Goal: Information Seeking & Learning: Learn about a topic

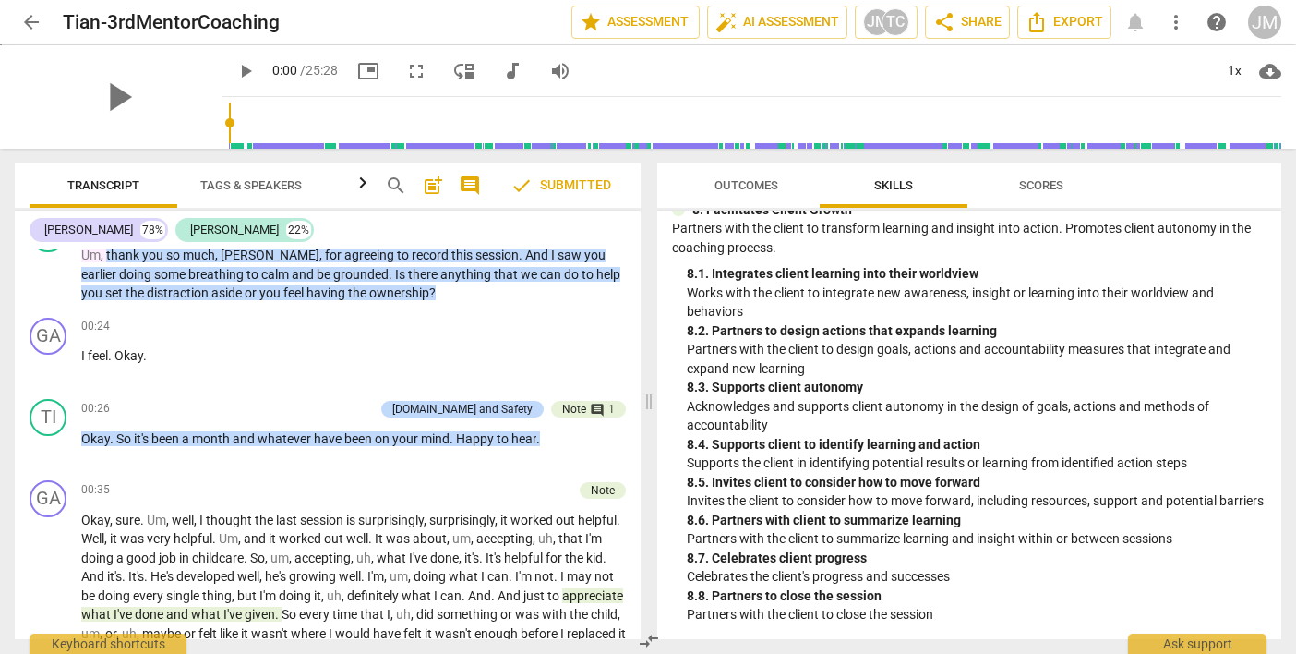
scroll to position [1273, 0]
click at [772, 189] on span "Outcomes" at bounding box center [746, 186] width 108 height 25
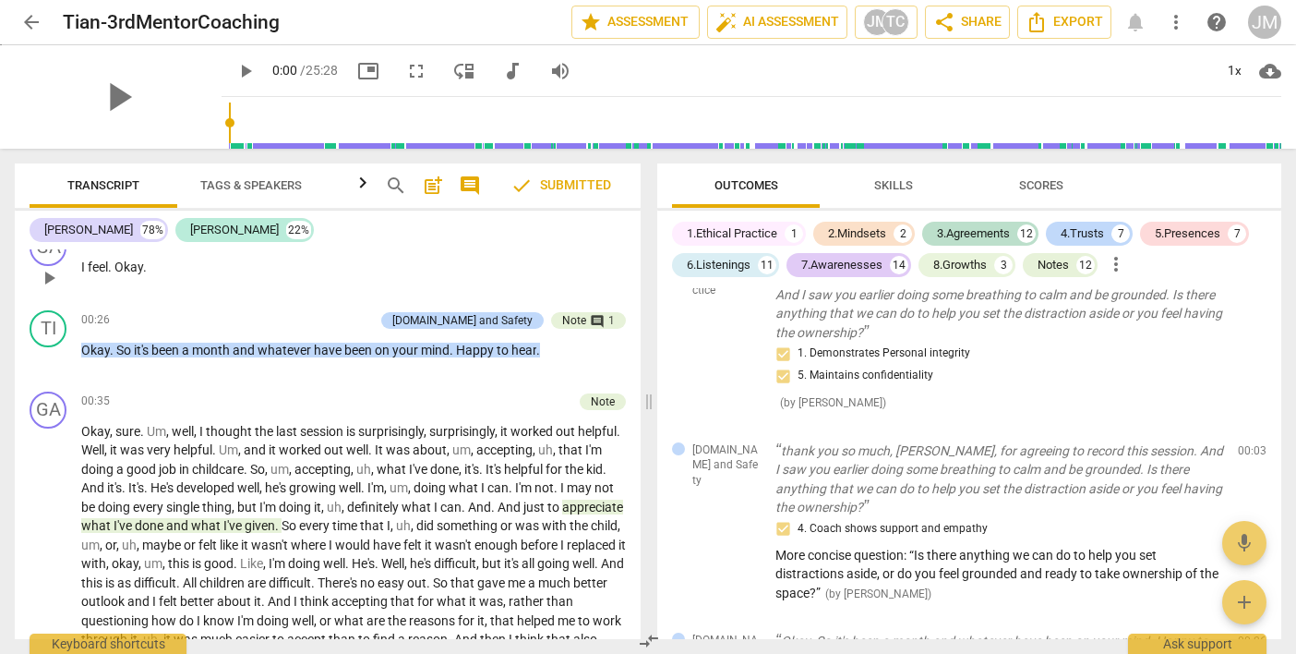
scroll to position [1384, 0]
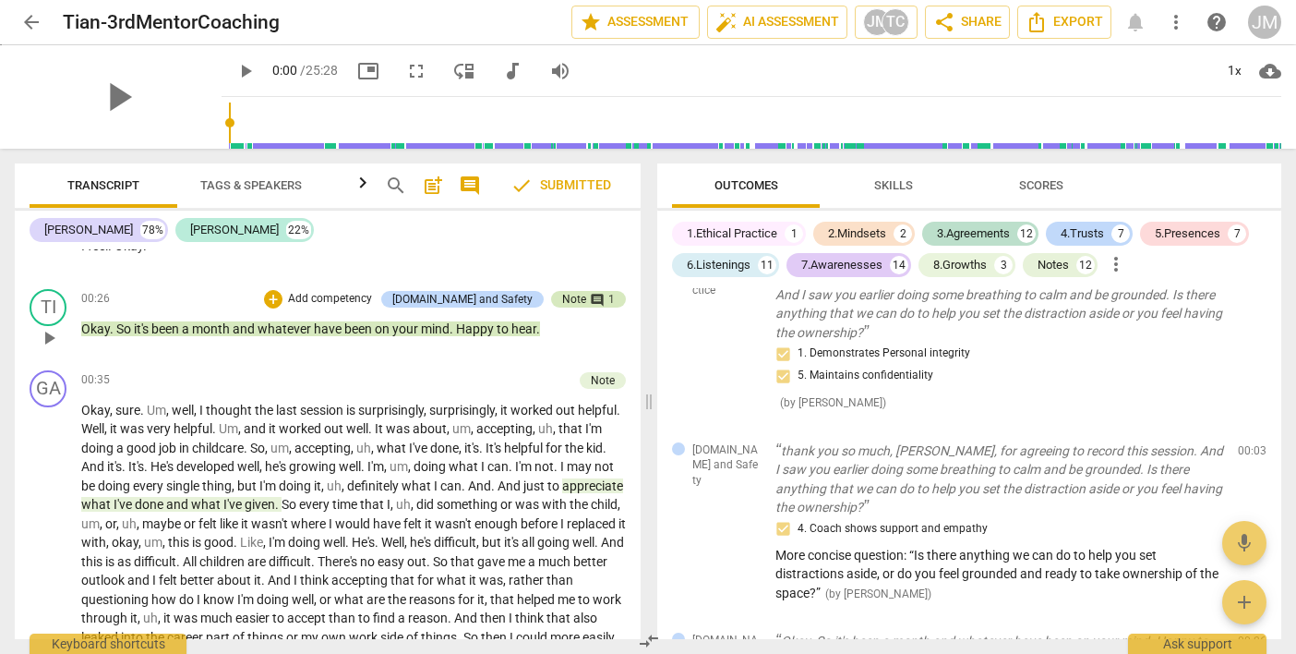
click at [562, 307] on div "Note" at bounding box center [574, 299] width 24 height 17
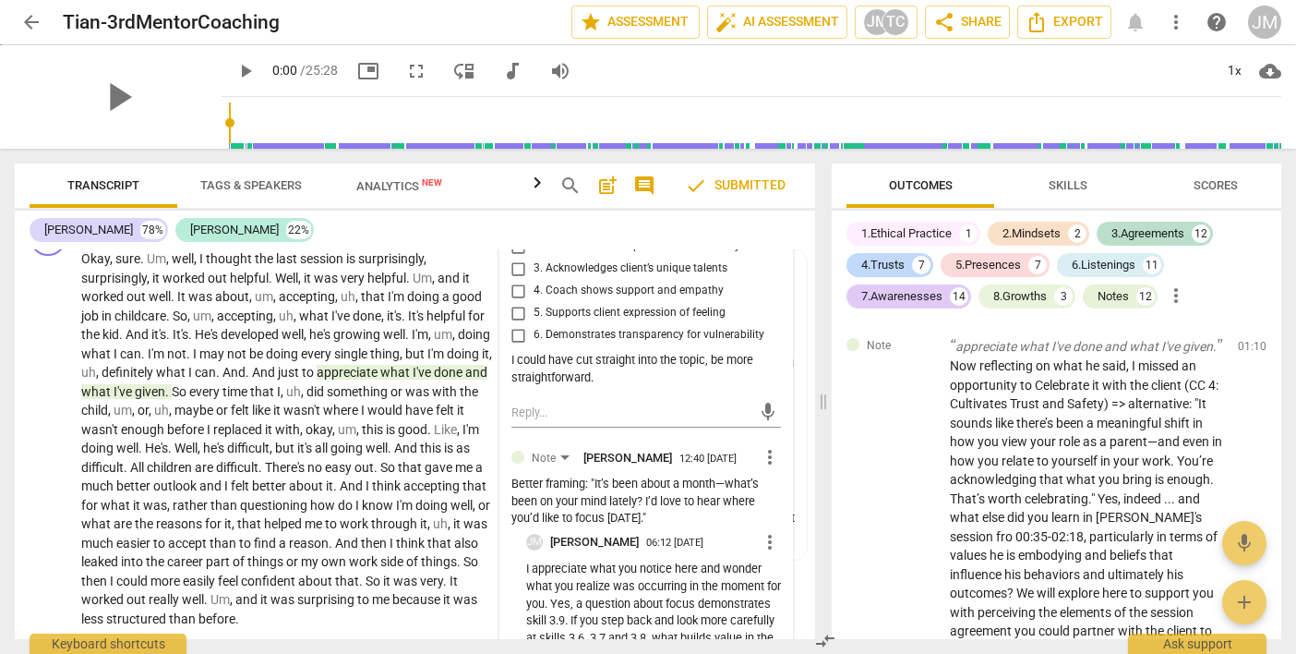
scroll to position [1423, 0]
drag, startPoint x: 139, startPoint y: 280, endPoint x: 209, endPoint y: 281, distance: 69.2
click at [209, 281] on p "Okay , sure . Um , well , I thought the last session is surprisingly , surprisi…" at bounding box center [287, 439] width 413 height 378
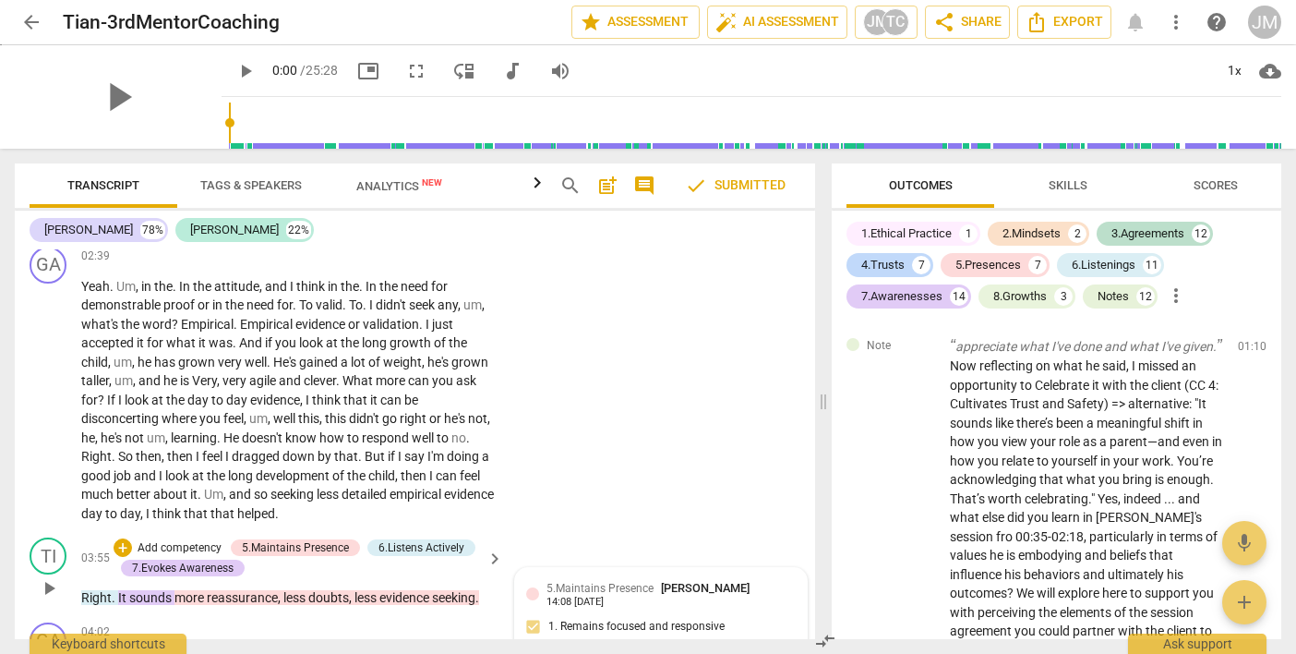
scroll to position [1904, 0]
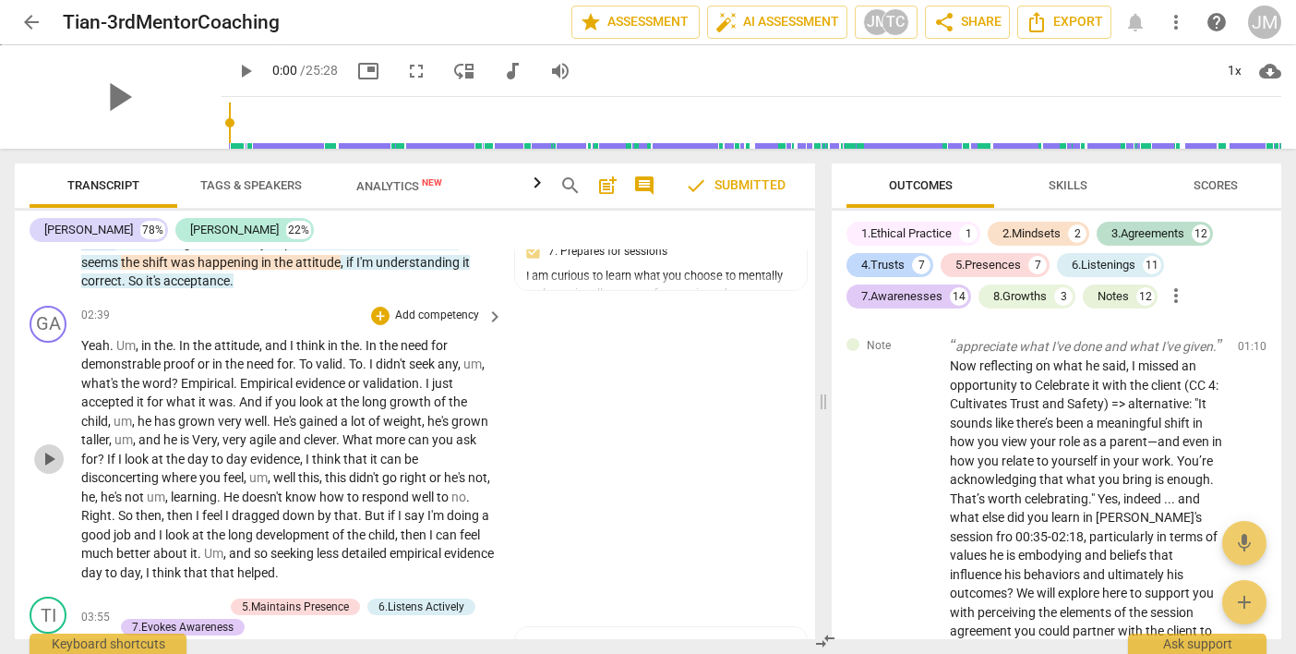
click at [51, 448] on span "play_arrow" at bounding box center [49, 459] width 22 height 22
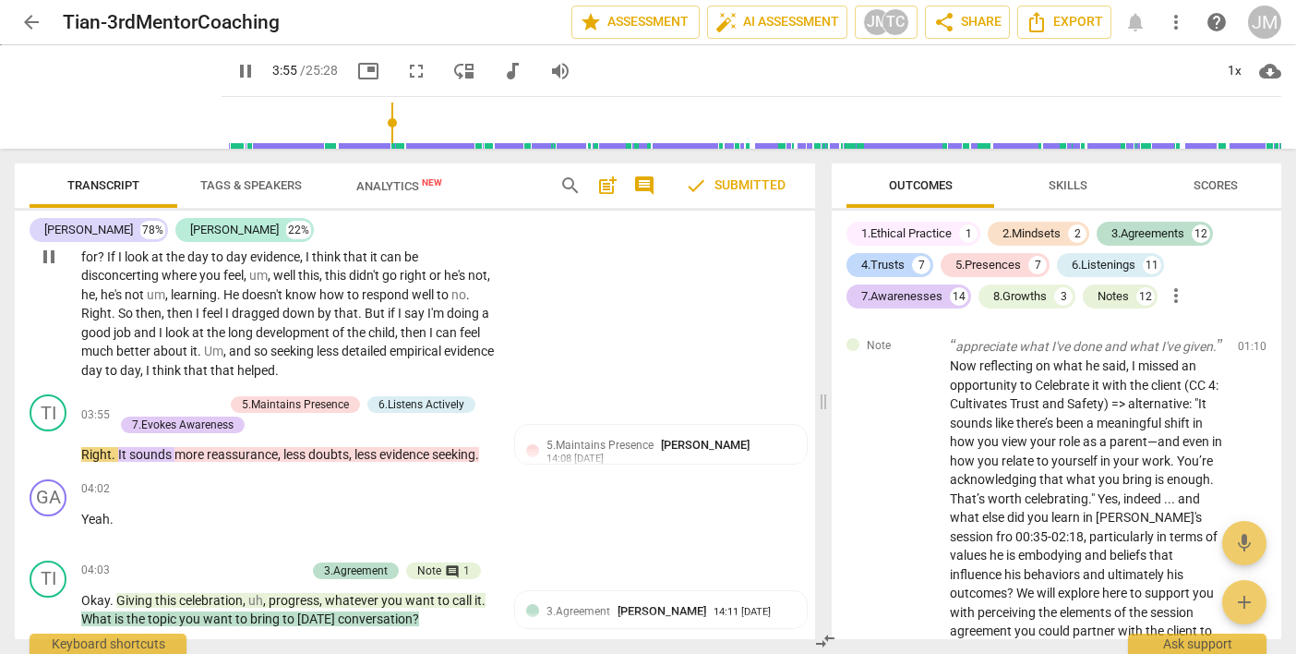
scroll to position [2117, 0]
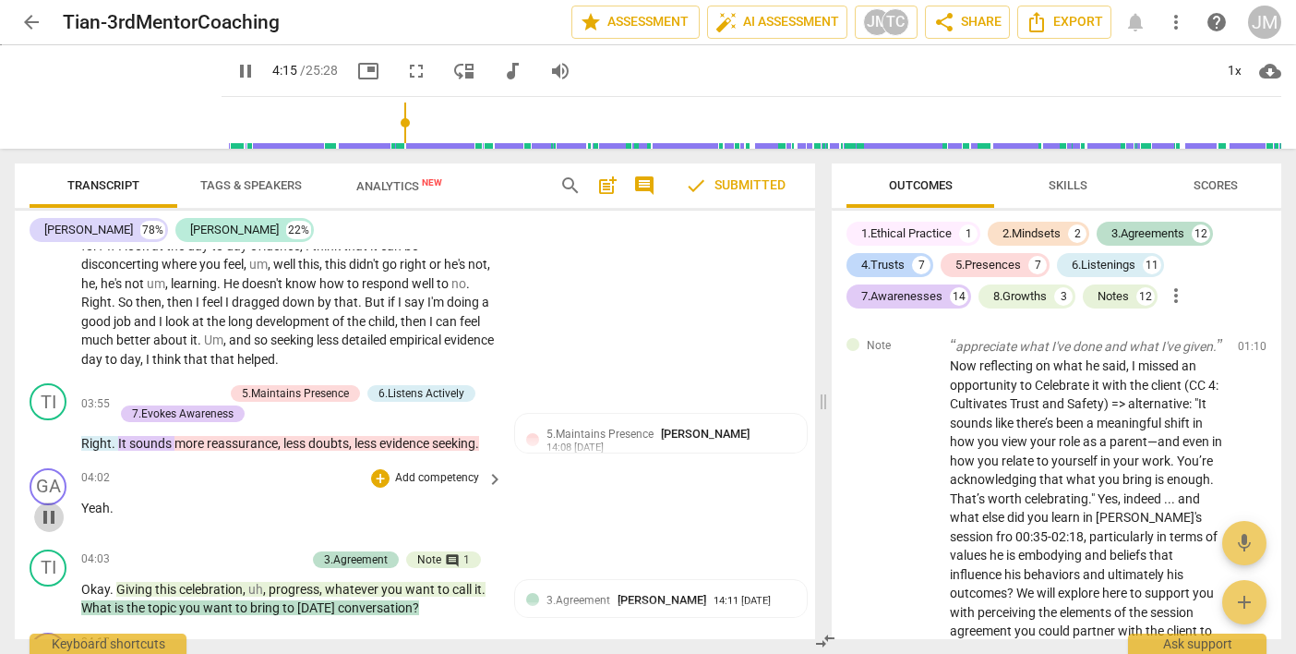
click at [43, 506] on span "pause" at bounding box center [49, 517] width 22 height 22
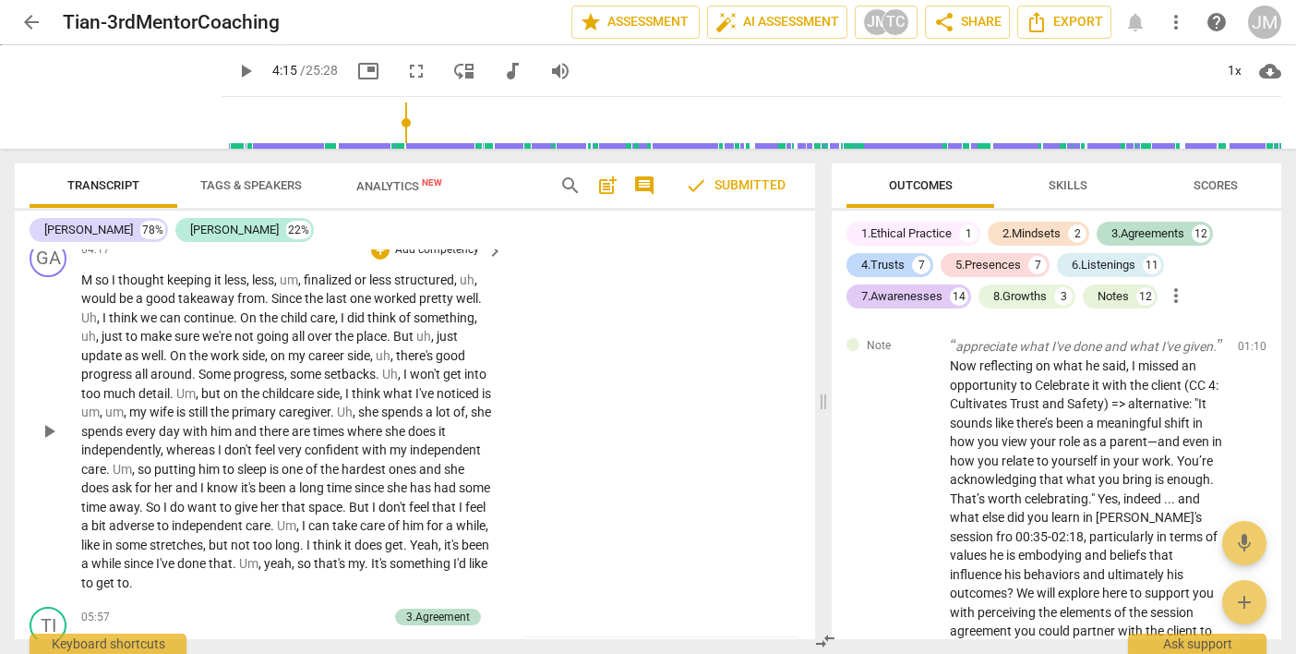
scroll to position [2512, 0]
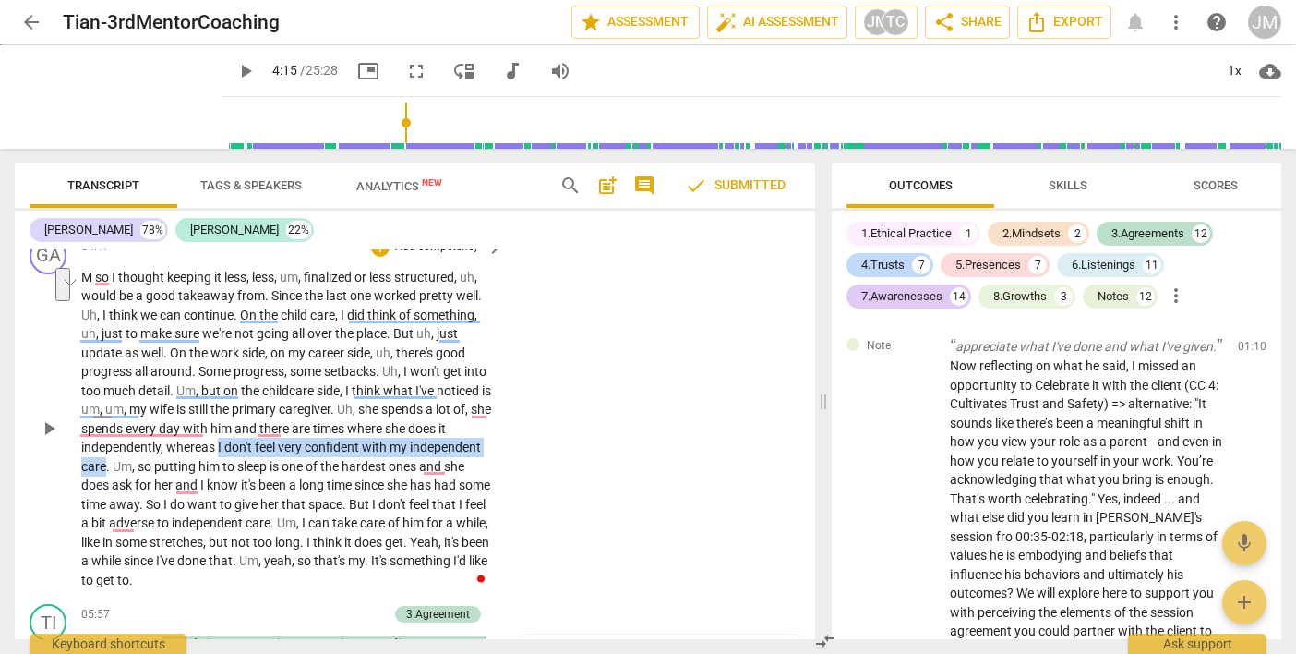
drag, startPoint x: 217, startPoint y: 418, endPoint x: 105, endPoint y: 448, distance: 115.5
click at [105, 448] on p "M so I thought keeping it less , less , um , finalized or less structured , uh …" at bounding box center [287, 429] width 413 height 322
click at [139, 497] on span "away" at bounding box center [124, 504] width 30 height 15
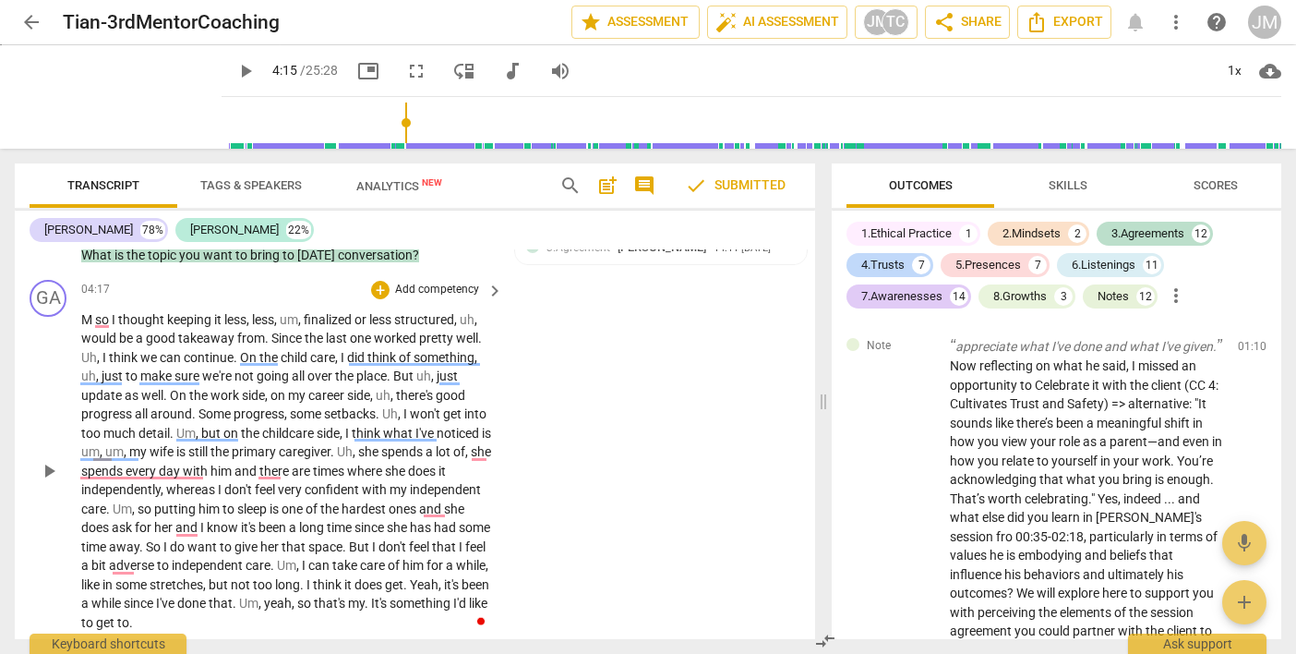
scroll to position [2469, 0]
drag, startPoint x: 167, startPoint y: 467, endPoint x: 113, endPoint y: 484, distance: 56.9
click at [113, 484] on p "M so I thought keeping it less , less , um , finalized or less structured , uh …" at bounding box center [287, 472] width 413 height 322
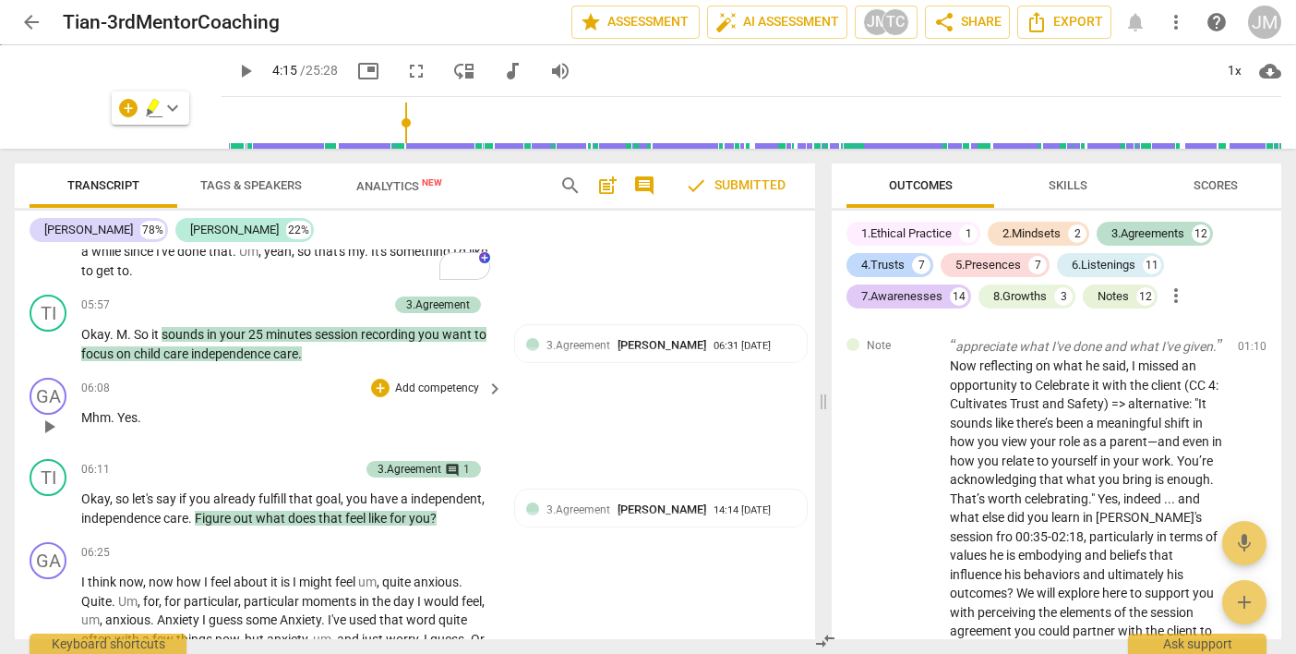
scroll to position [2824, 0]
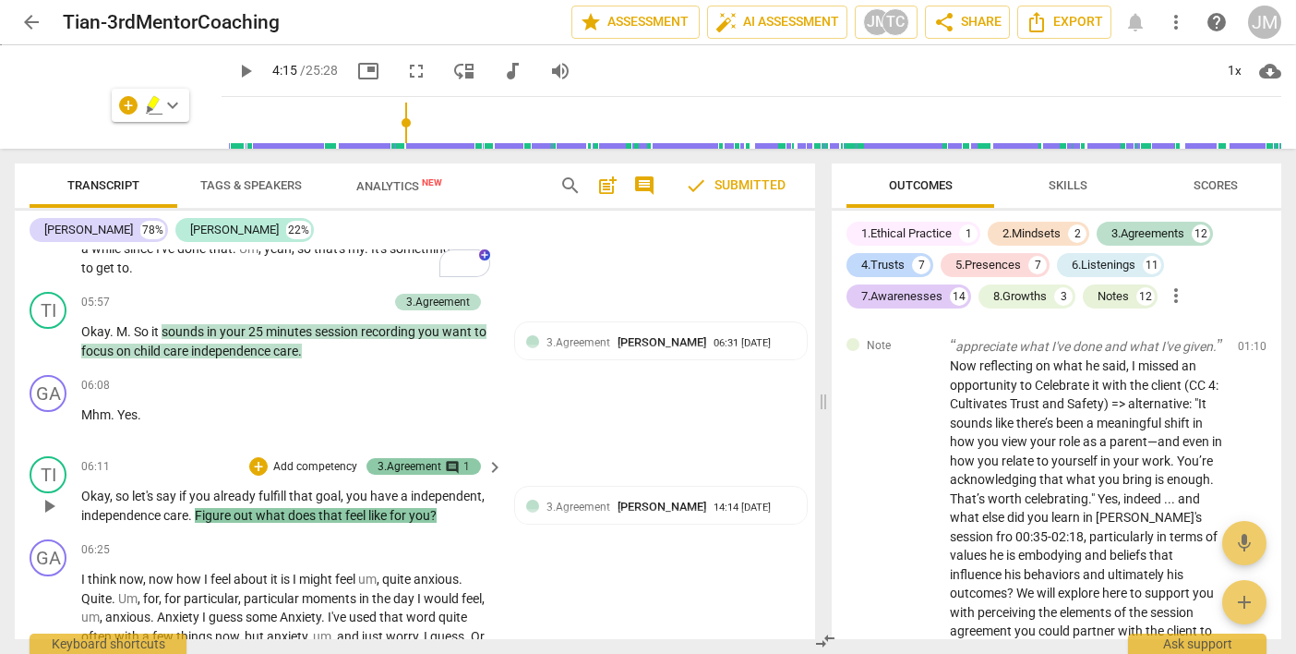
click at [450, 460] on span "comment" at bounding box center [452, 467] width 15 height 15
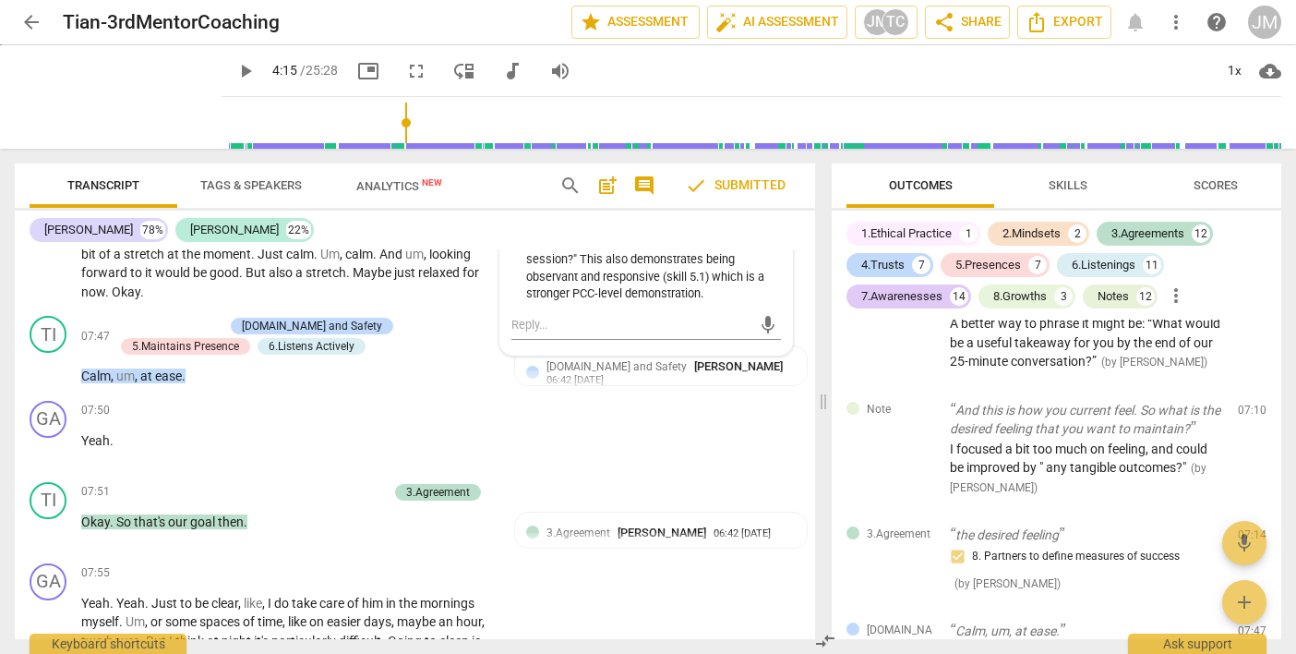
scroll to position [3557, 0]
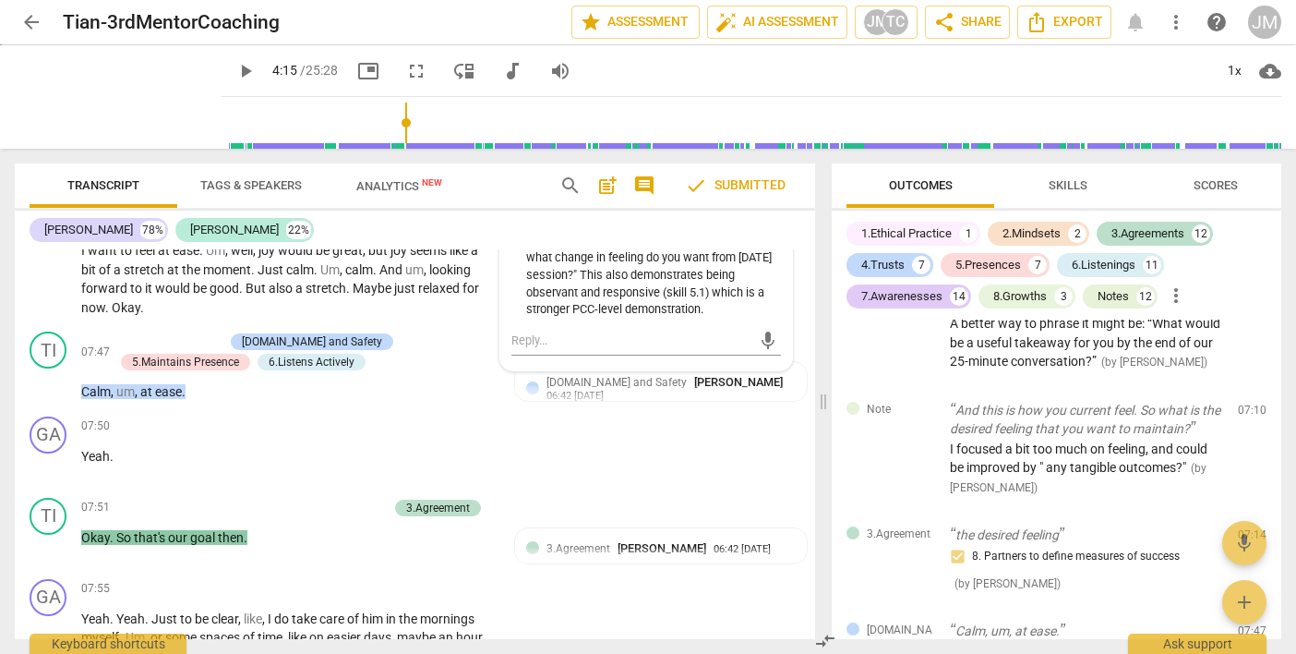
click at [429, 499] on div "3.Agreement" at bounding box center [438, 507] width 64 height 17
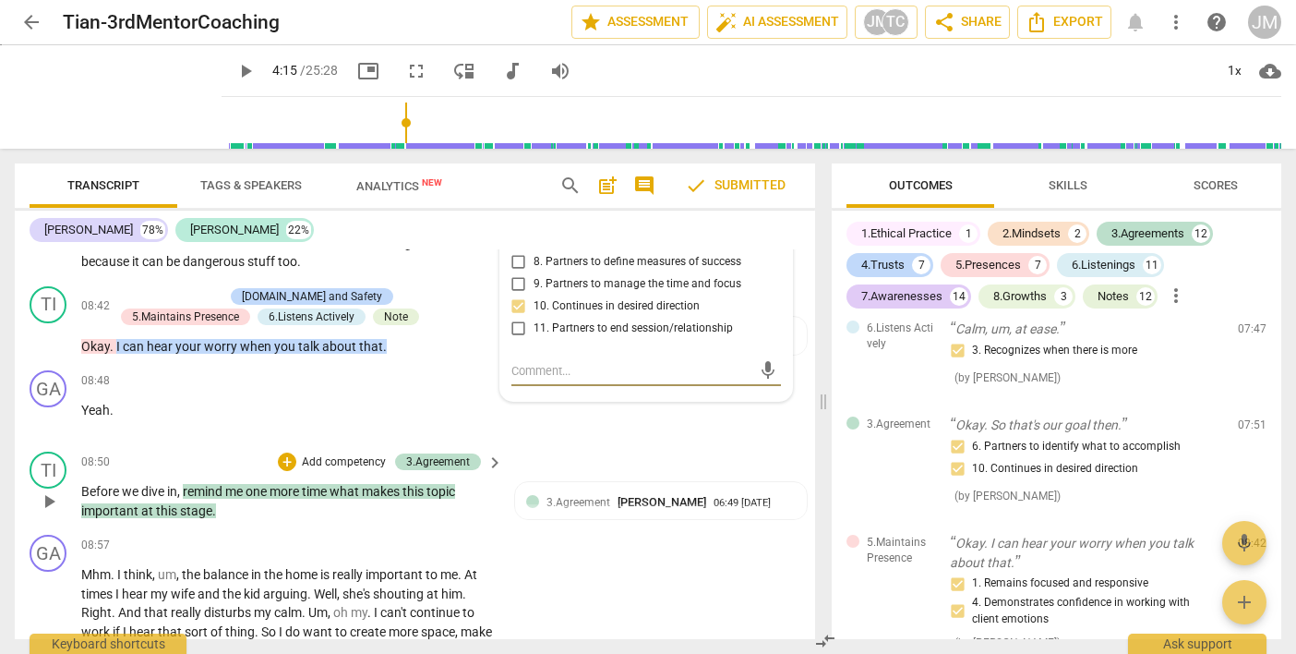
scroll to position [4043, 0]
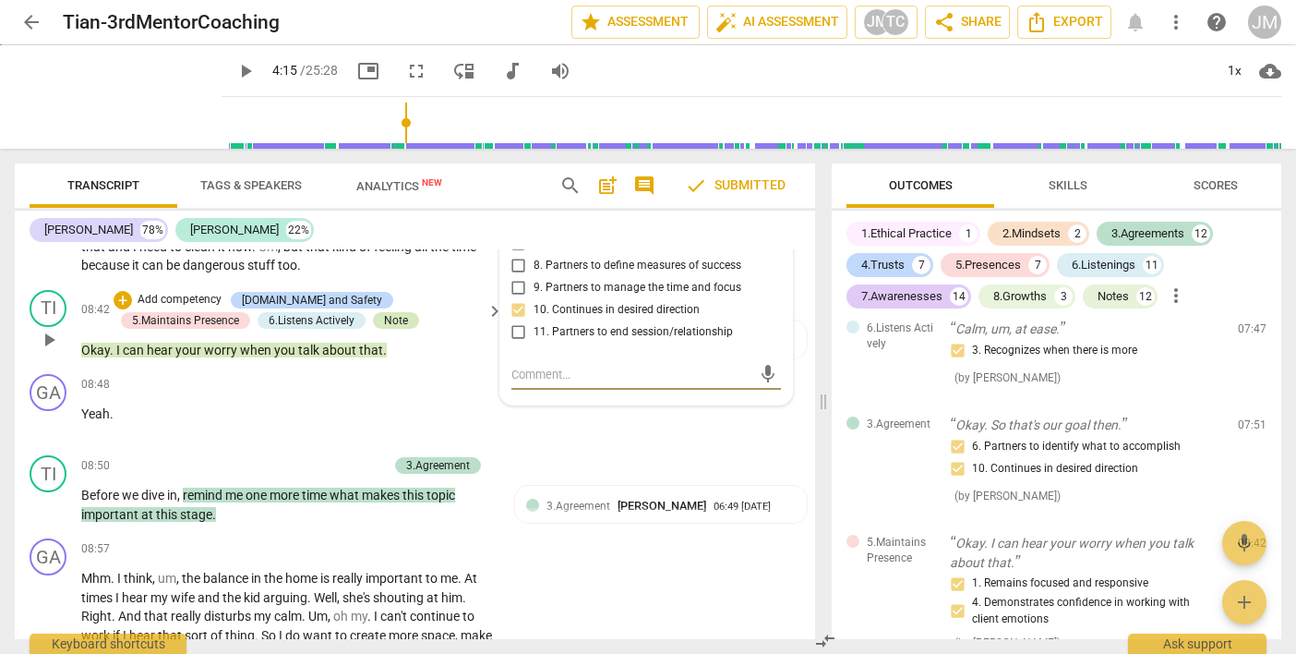
click at [384, 312] on div "Note" at bounding box center [396, 320] width 24 height 17
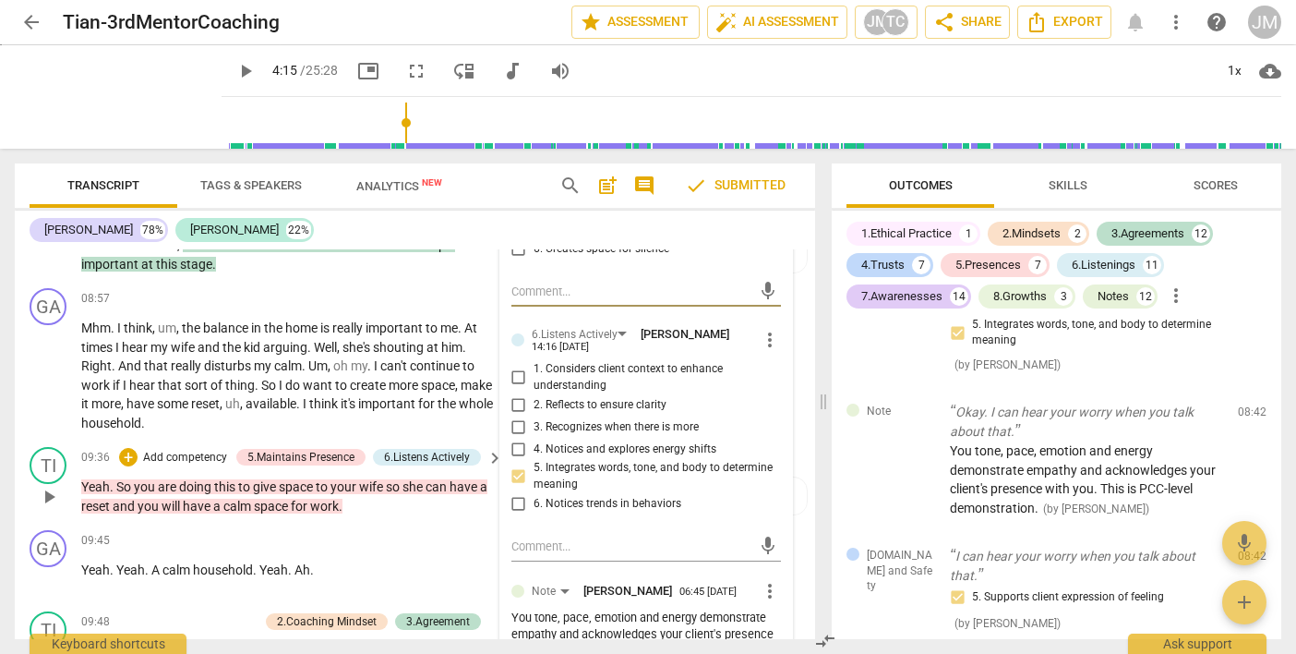
scroll to position [4020, 0]
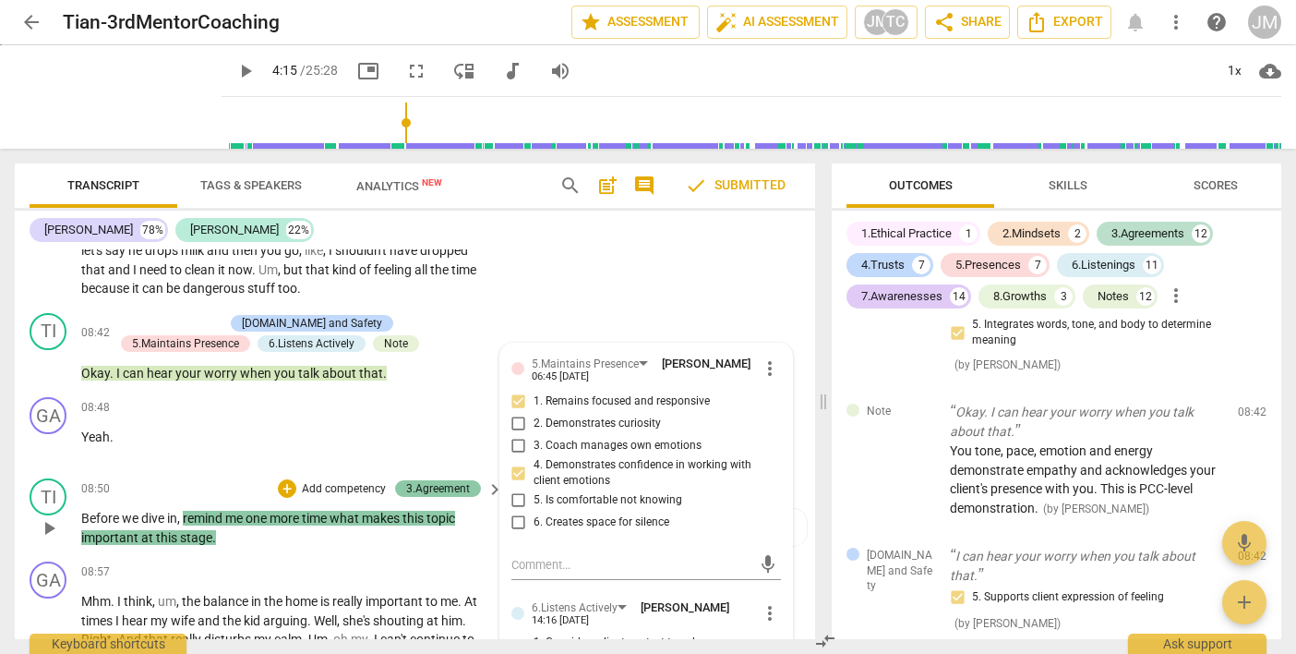
click at [451, 480] on div "3.Agreement" at bounding box center [438, 488] width 64 height 17
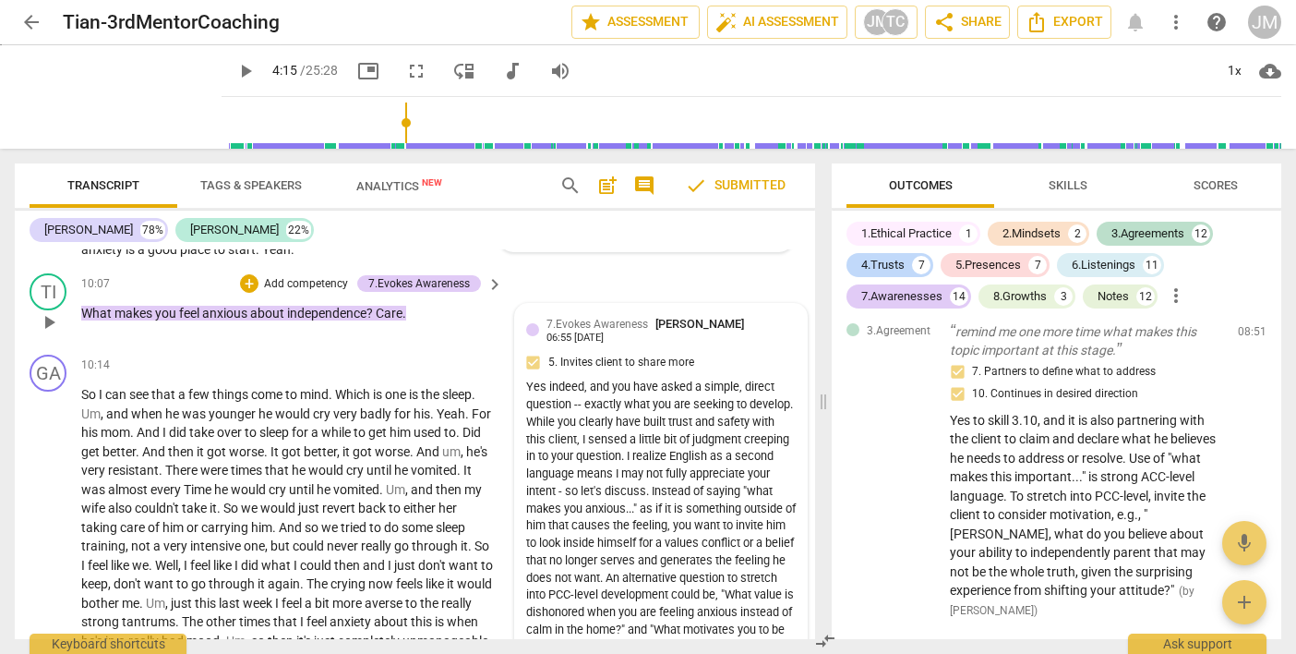
scroll to position [4792, 0]
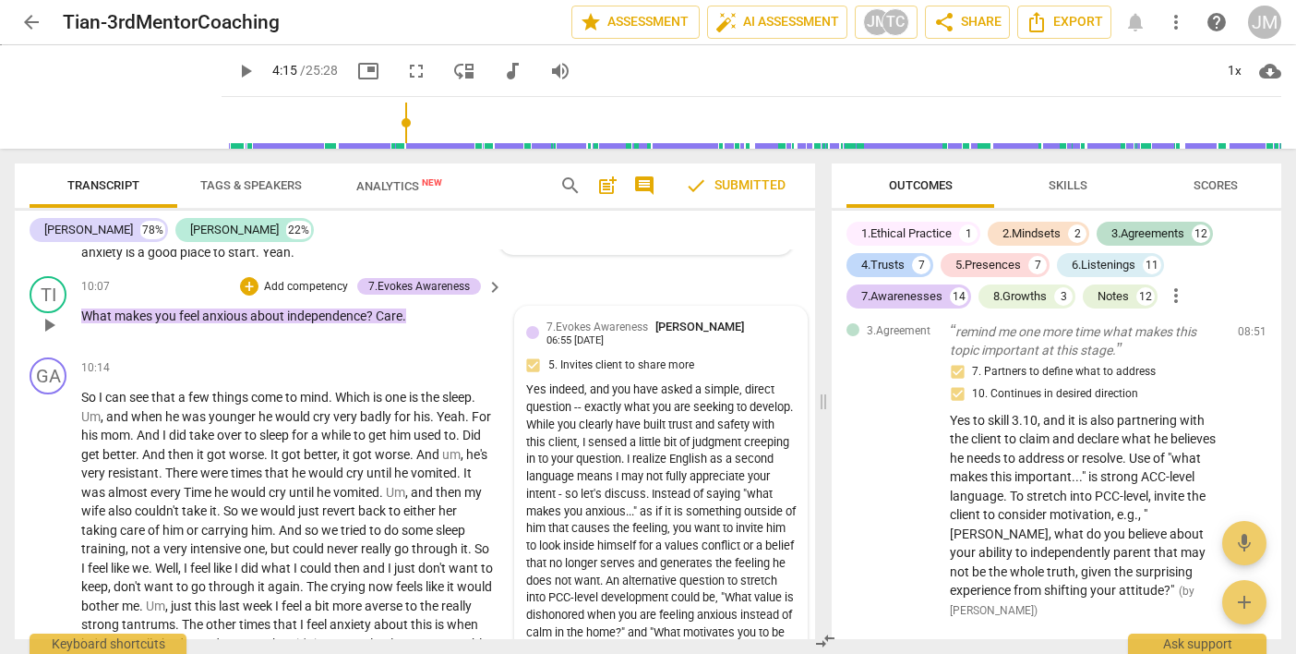
type input "256"
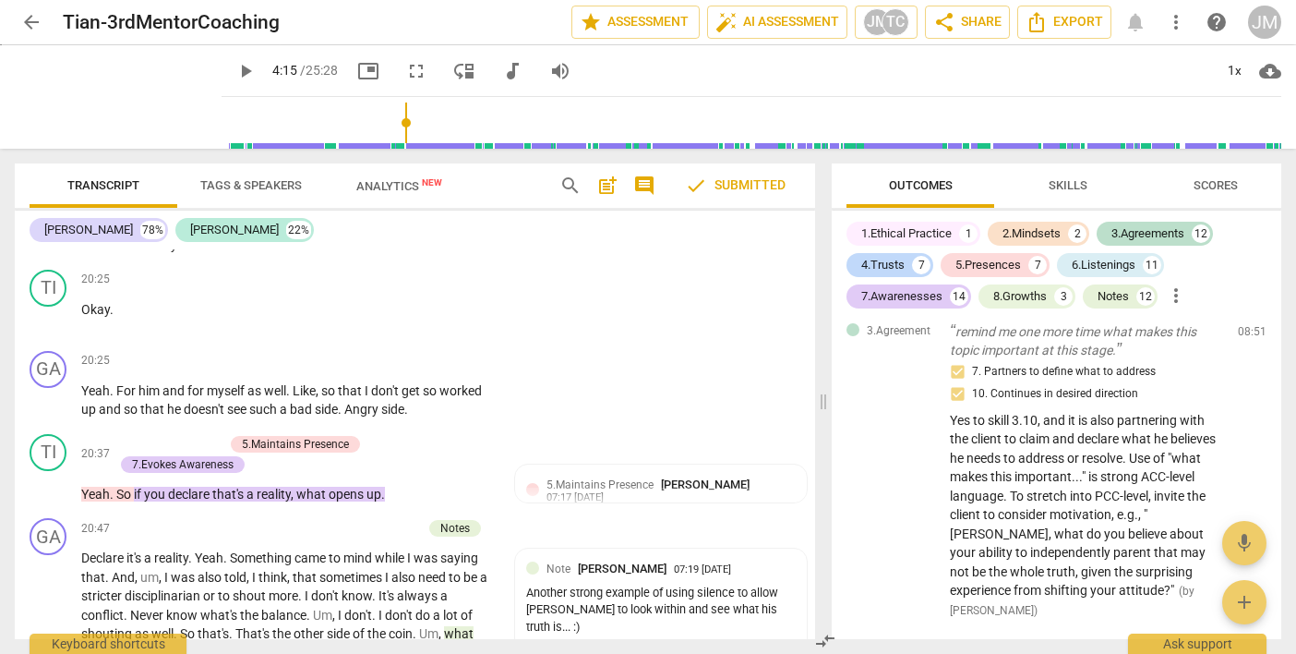
scroll to position [8747, 0]
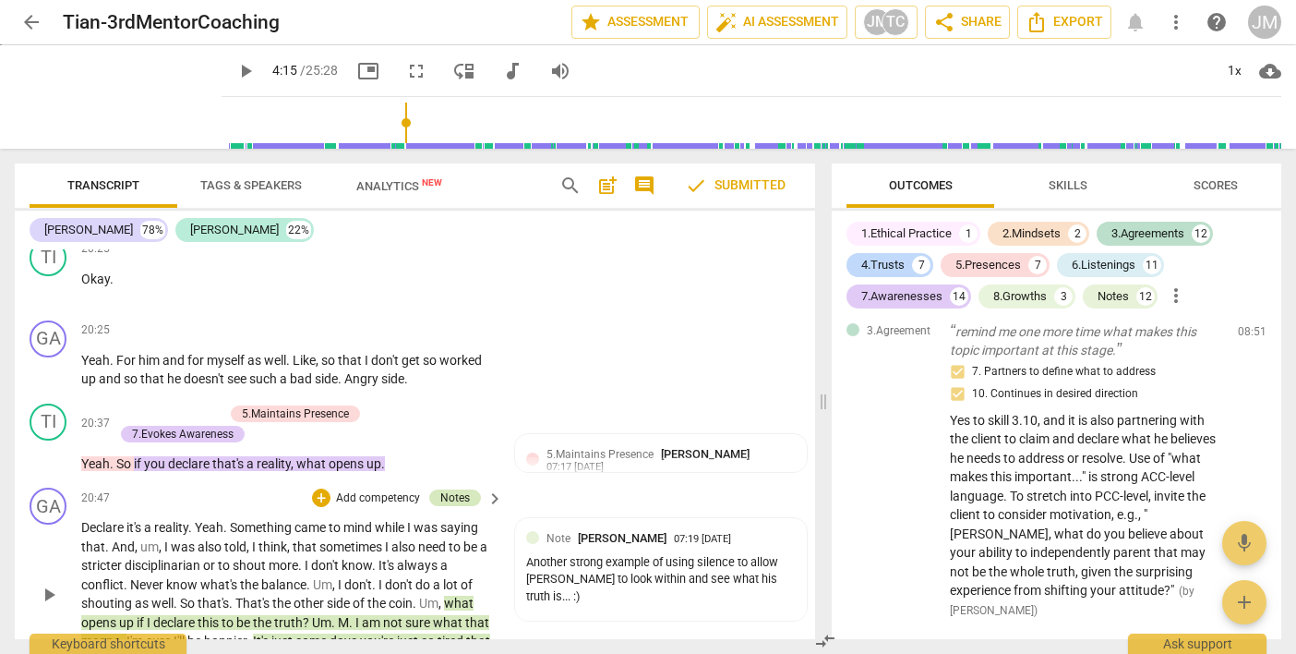
click at [462, 489] on div "Notes" at bounding box center [455, 497] width 30 height 17
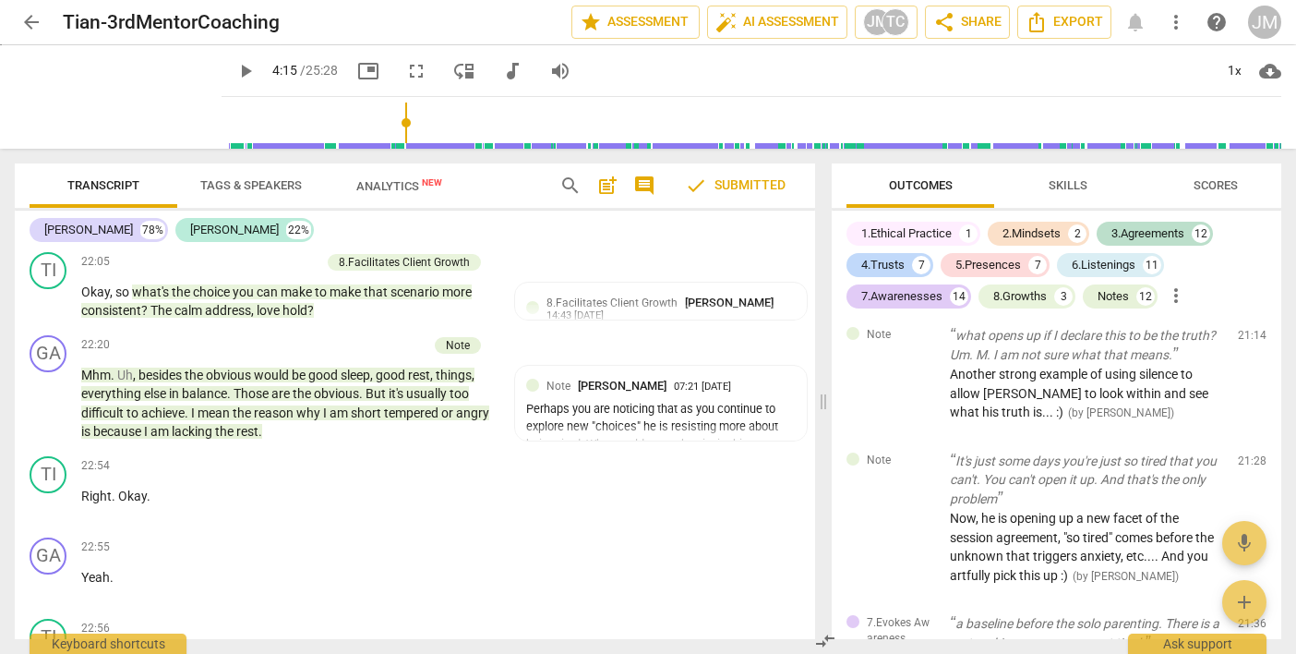
scroll to position [9695, 0]
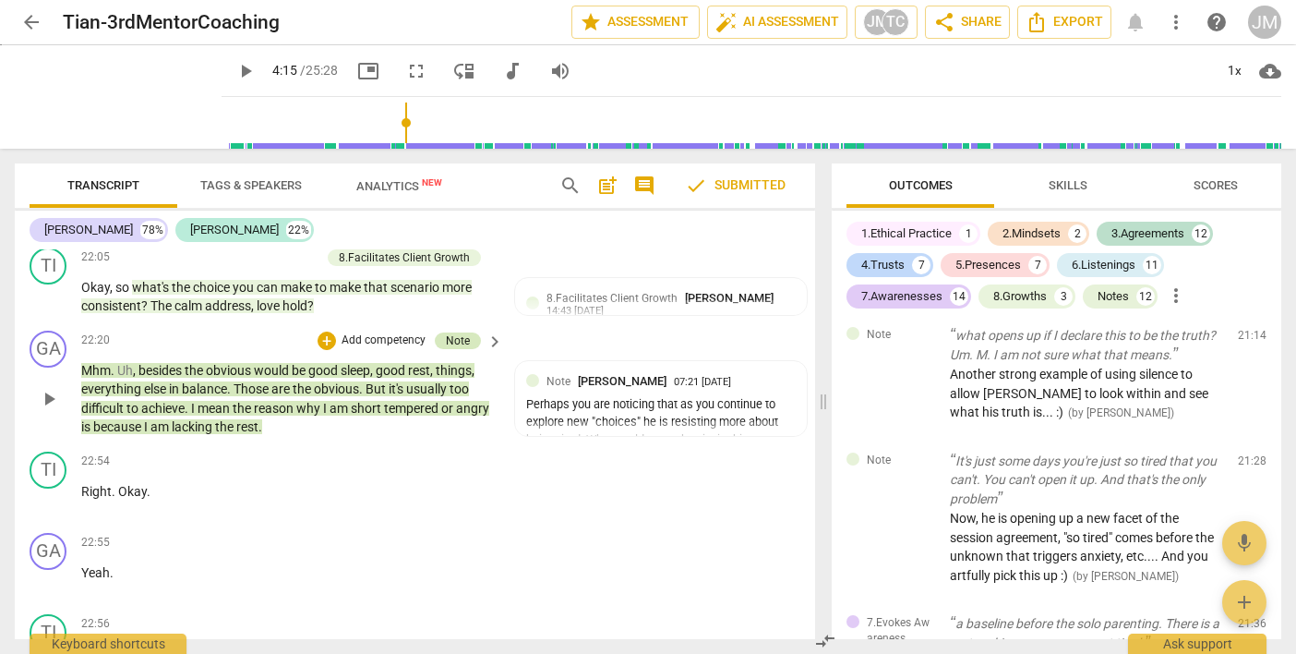
click at [472, 334] on div "Note" at bounding box center [458, 340] width 46 height 17
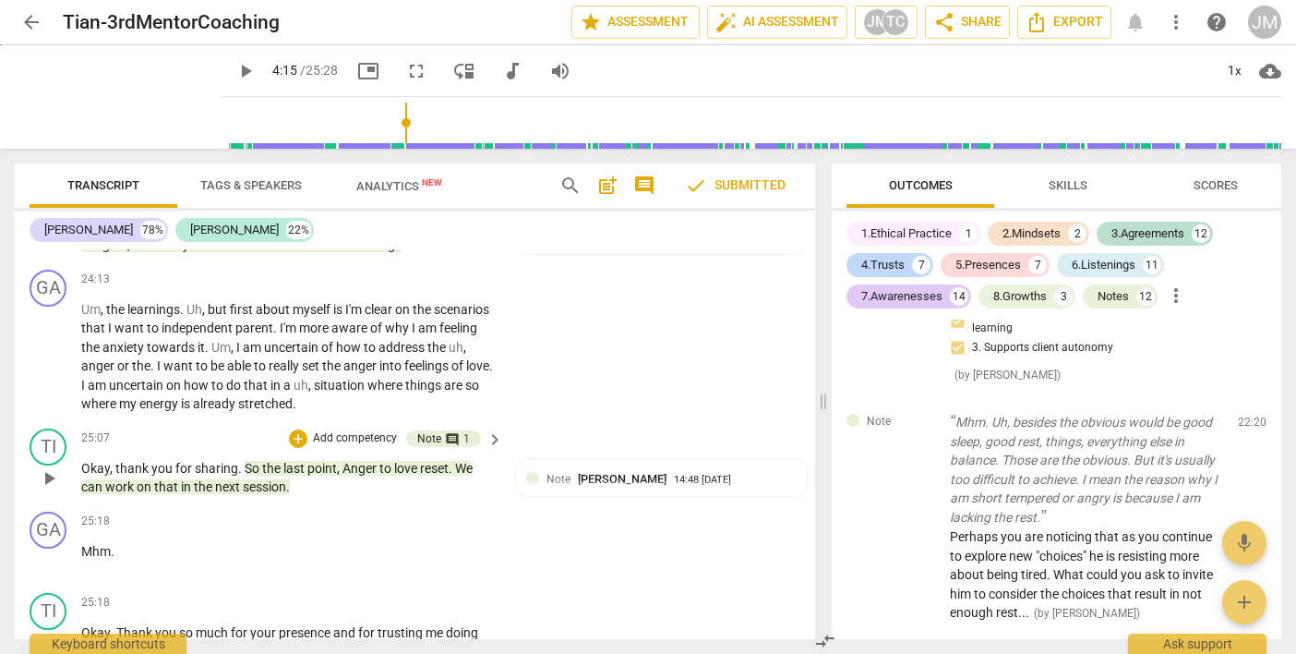
scroll to position [10327, 0]
